Goal: Task Accomplishment & Management: Complete application form

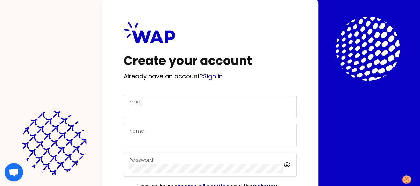
click at [199, 104] on div "Email" at bounding box center [211, 107] width 162 height 18
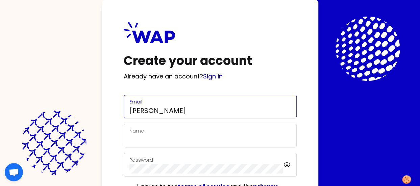
type input "[PERSON_NAME][EMAIL_ADDRESS][DOMAIN_NAME]"
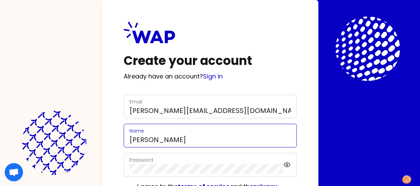
click at [139, 140] on input "[PERSON_NAME]" at bounding box center [211, 139] width 162 height 9
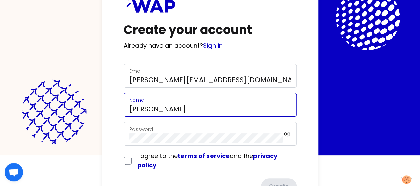
scroll to position [60, 0]
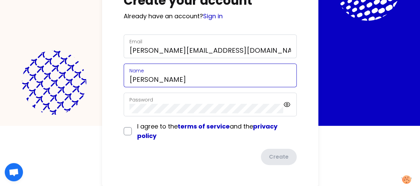
type input "[PERSON_NAME]"
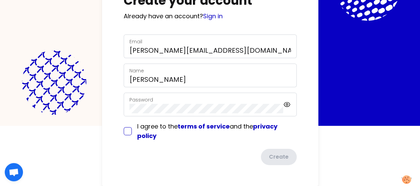
click at [126, 133] on input "checkbox" at bounding box center [128, 131] width 8 height 8
checkbox input "true"
click at [288, 105] on icon at bounding box center [286, 104] width 7 height 8
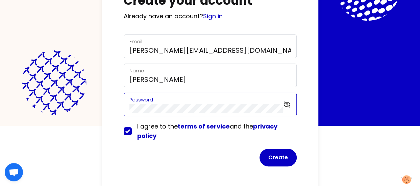
click at [107, 109] on div "Create your account Already have an account? Sign in Email [PERSON_NAME][EMAIL_…" at bounding box center [210, 64] width 216 height 248
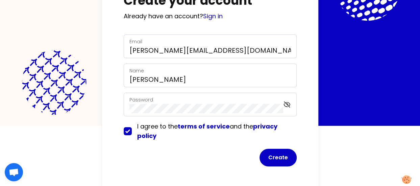
drag, startPoint x: 341, startPoint y: 158, endPoint x: 337, endPoint y: 158, distance: 4.4
click at [341, 126] on html "Create your account Already have an account? Sign in Email [PERSON_NAME][EMAIL_…" at bounding box center [210, 33] width 420 height 186
click at [269, 153] on button "Create" at bounding box center [278, 158] width 37 height 18
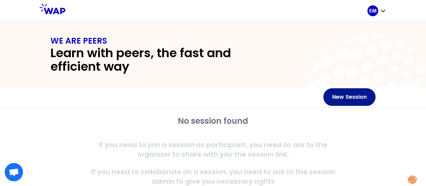
click at [338, 100] on button "New Session" at bounding box center [349, 97] width 52 height 18
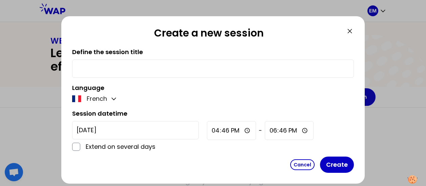
click at [351, 31] on icon at bounding box center [349, 31] width 8 height 8
